Goal: Information Seeking & Learning: Learn about a topic

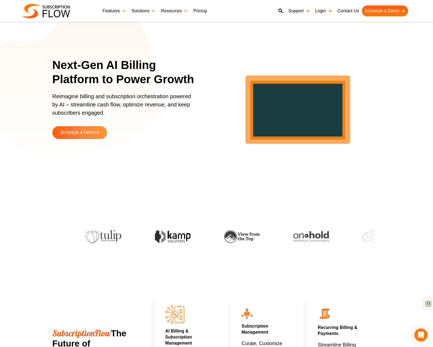
click at [195, 10] on link "Pricing" at bounding box center [199, 10] width 19 height 11
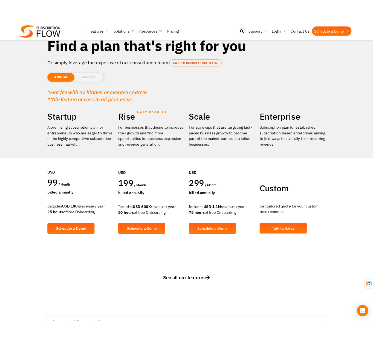
scroll to position [27, 0]
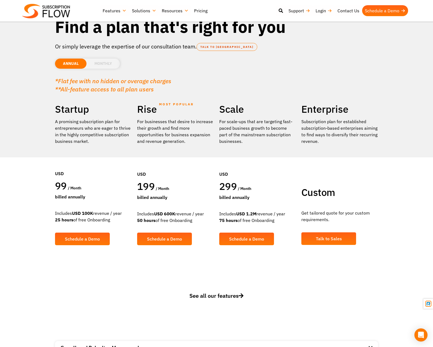
click at [82, 297] on link "See all our features" at bounding box center [216, 300] width 323 height 16
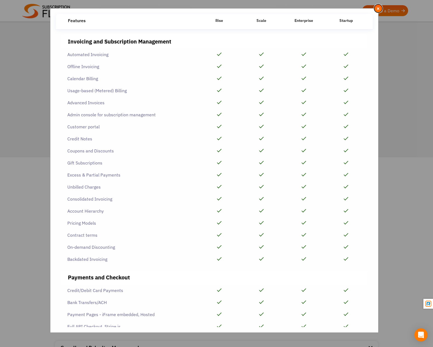
click at [377, 8] on span "×" at bounding box center [378, 8] width 4 height 6
